Goal: Task Accomplishment & Management: Manage account settings

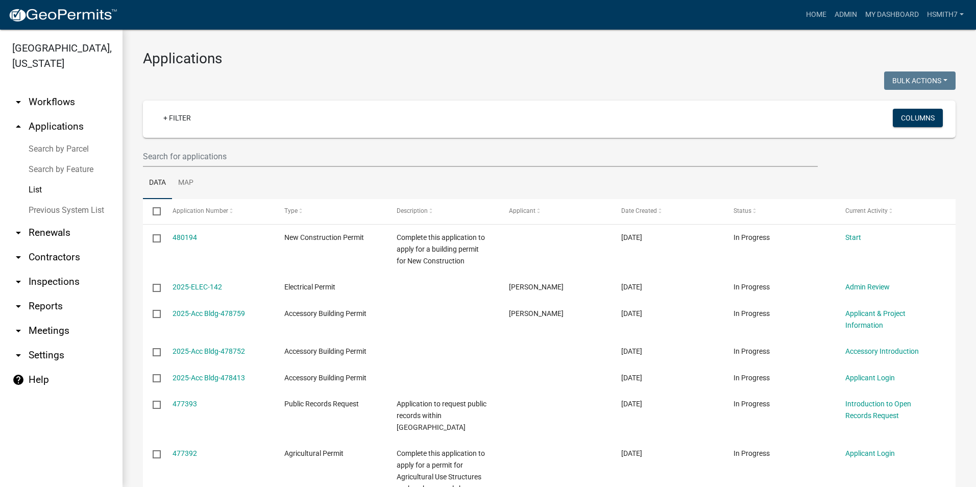
select select "3: 100"
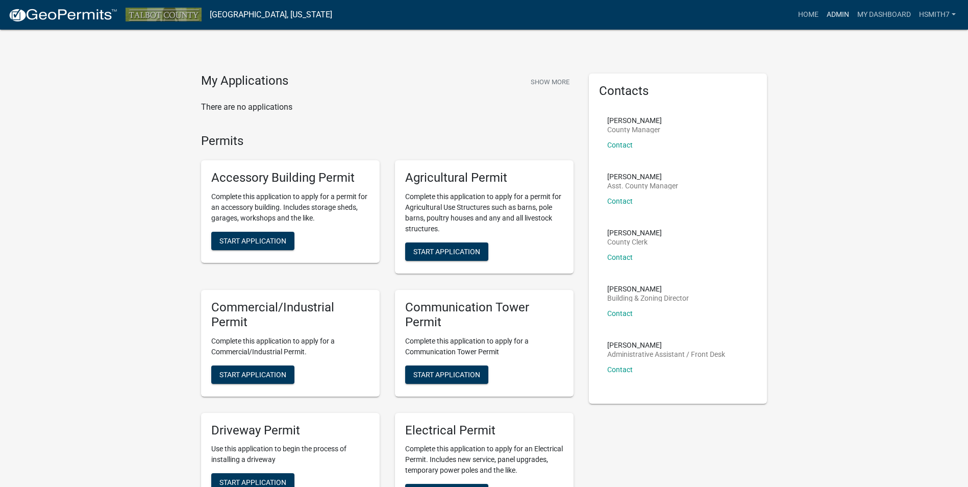
click at [828, 17] on link "Admin" at bounding box center [838, 14] width 31 height 19
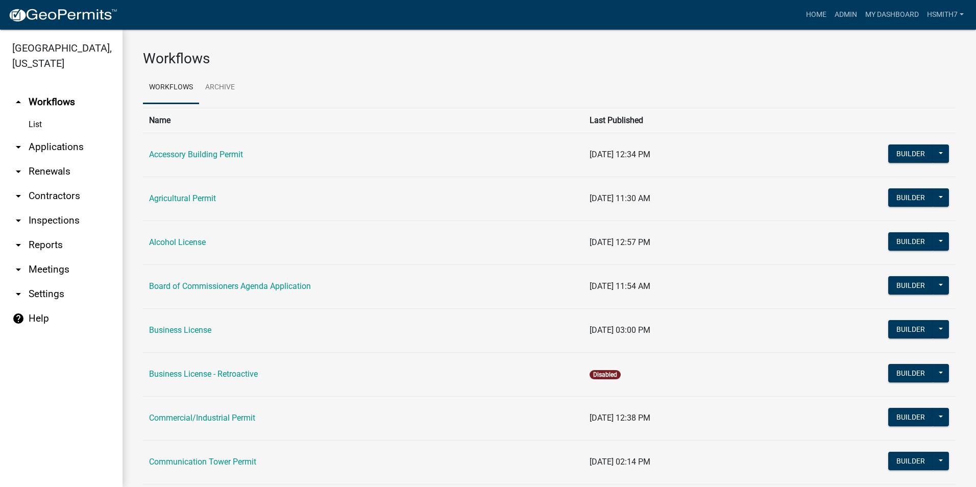
click at [34, 139] on link "arrow_drop_down Applications" at bounding box center [61, 147] width 122 height 24
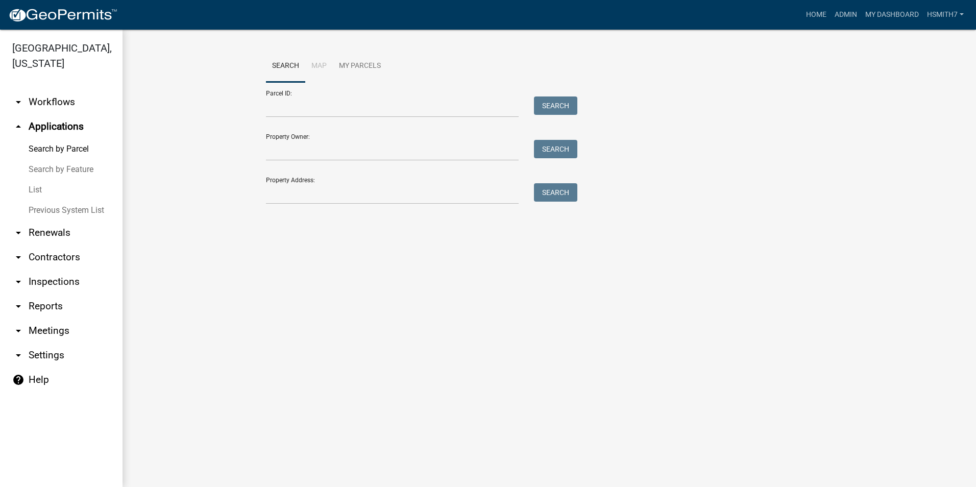
click at [36, 194] on link "List" at bounding box center [61, 190] width 122 height 20
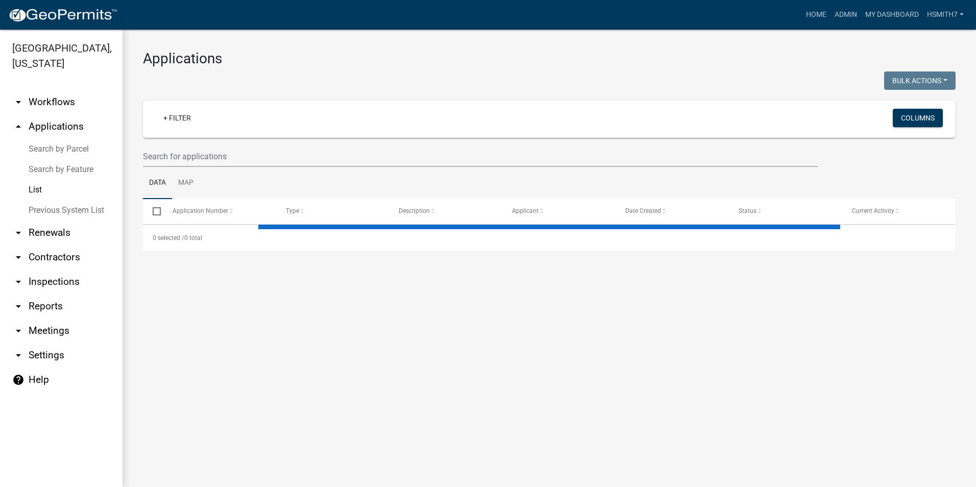
select select "3: 100"
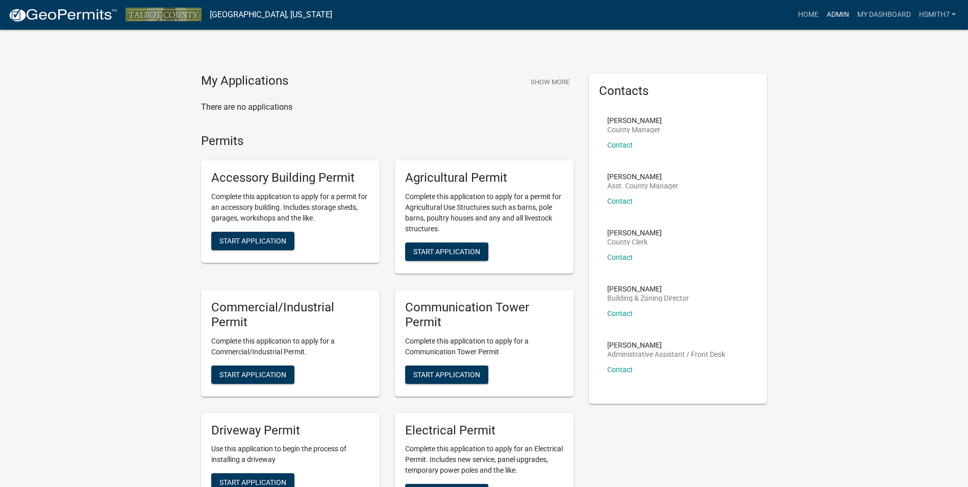
click at [825, 13] on link "Admin" at bounding box center [838, 14] width 31 height 19
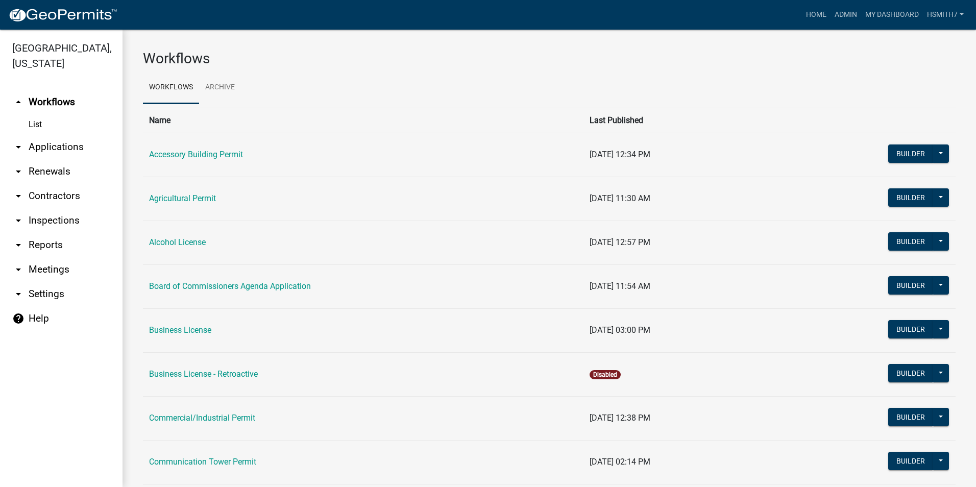
click at [57, 140] on link "arrow_drop_down Applications" at bounding box center [61, 147] width 122 height 24
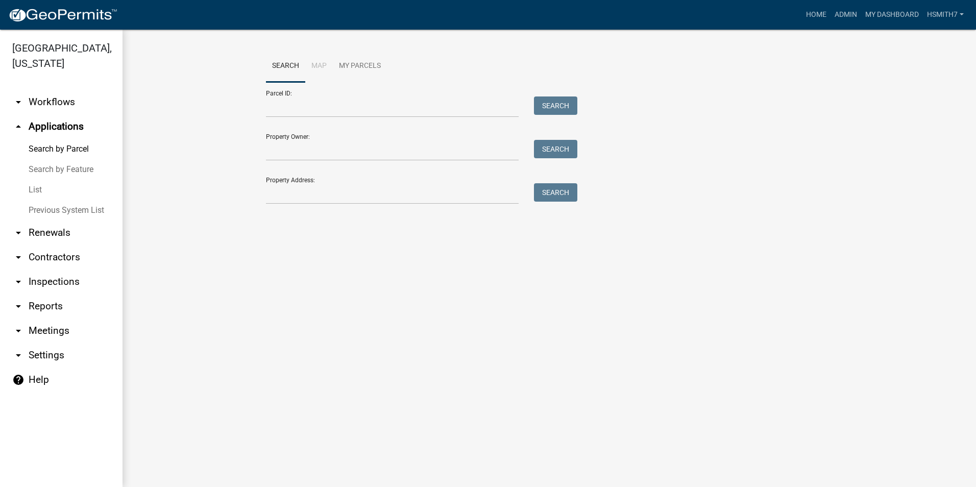
click at [42, 186] on link "List" at bounding box center [61, 190] width 122 height 20
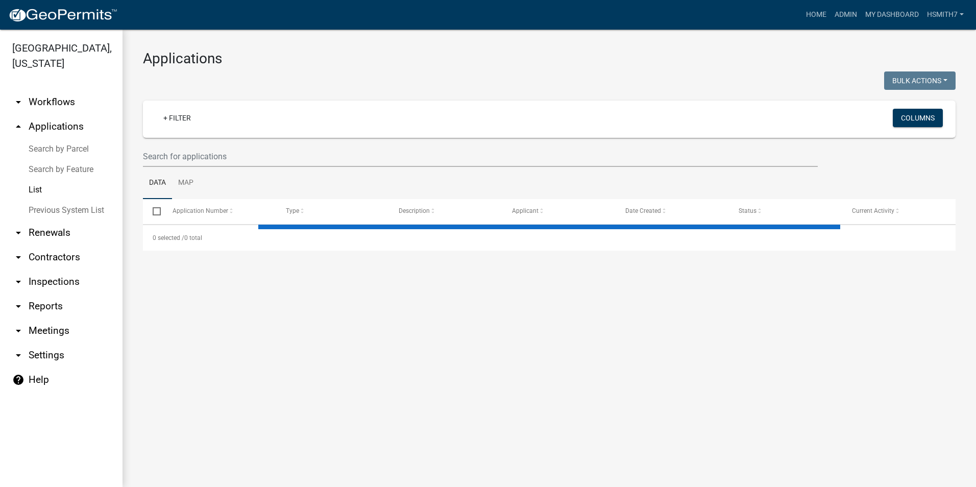
select select "3: 100"
